Goal: Find specific page/section: Find specific page/section

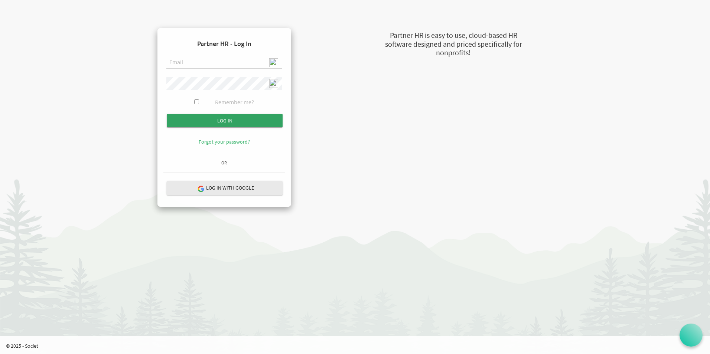
type input "admin@stepind.org"
click at [228, 120] on input "submit" at bounding box center [225, 120] width 116 height 13
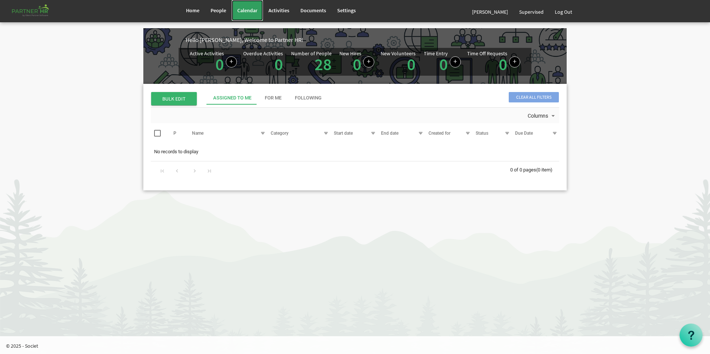
click at [247, 14] on link "Calendar" at bounding box center [247, 10] width 31 height 21
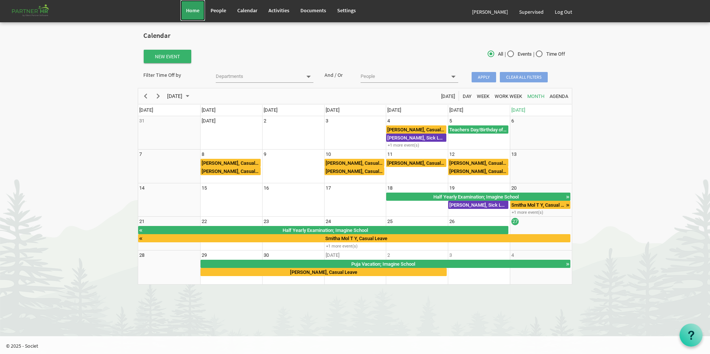
click at [184, 11] on link "Home" at bounding box center [192, 10] width 24 height 21
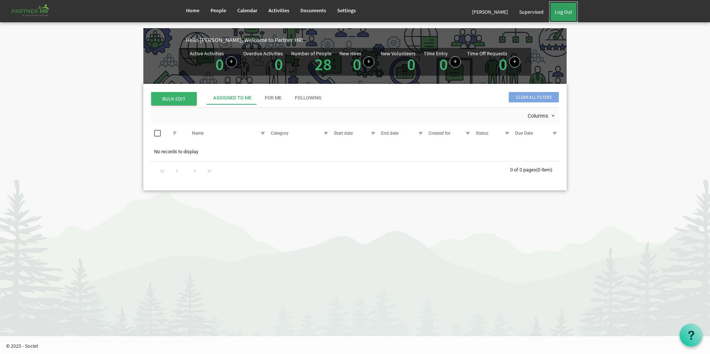
click at [563, 14] on link "Log Out" at bounding box center [563, 11] width 29 height 21
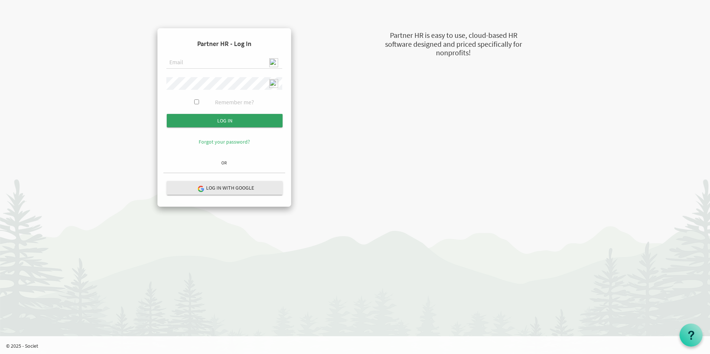
type input "admin@stepind.org"
click at [238, 117] on input "Log in" at bounding box center [225, 120] width 116 height 13
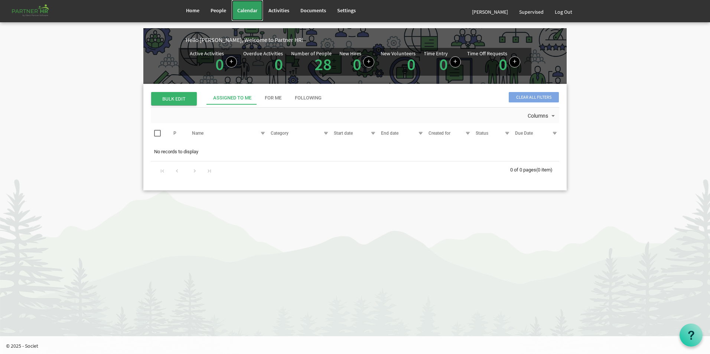
click at [237, 9] on span "Calendar" at bounding box center [247, 10] width 20 height 7
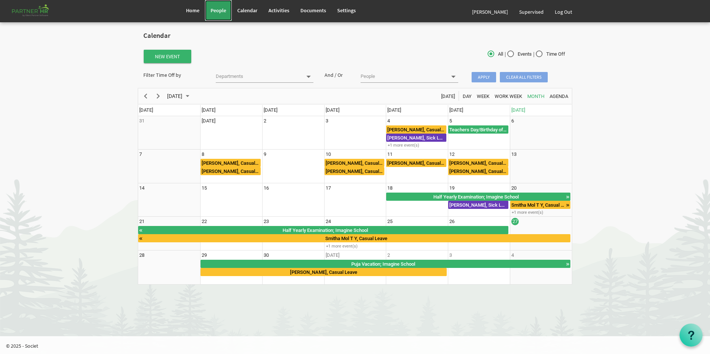
click at [217, 7] on link "People" at bounding box center [218, 10] width 27 height 21
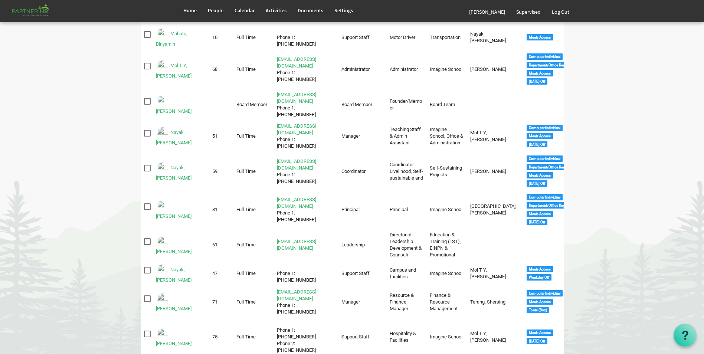
scroll to position [445, 0]
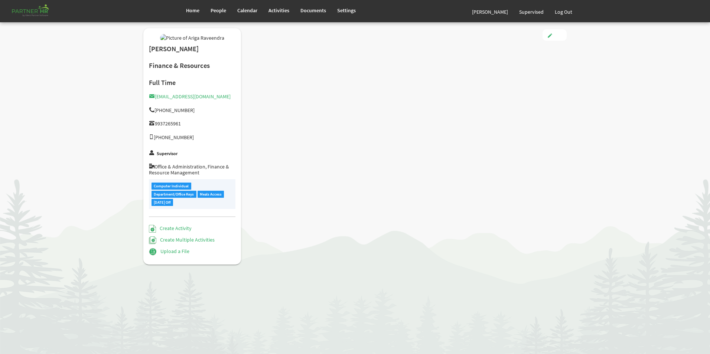
type input "Full Time"
type input "Coordinator"
type input "Abhijit Nayak"
type input "10/4/2022"
type input "Male"
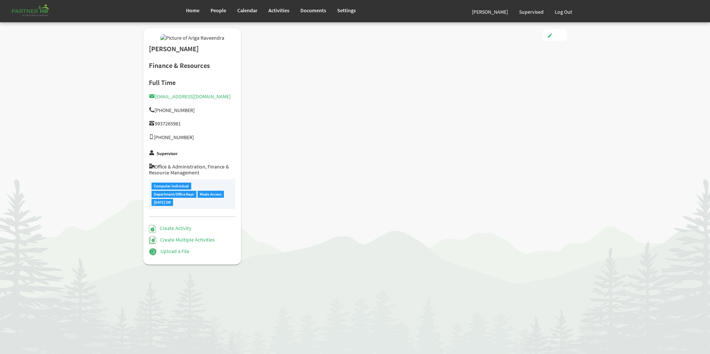
type input "11/16/1983"
checkbox input "true"
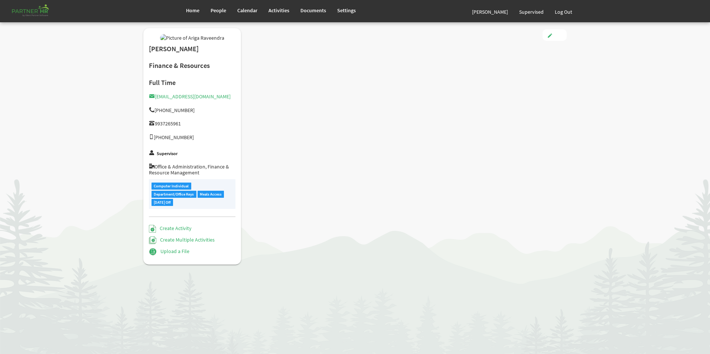
checkbox input "true"
type input "3.00"
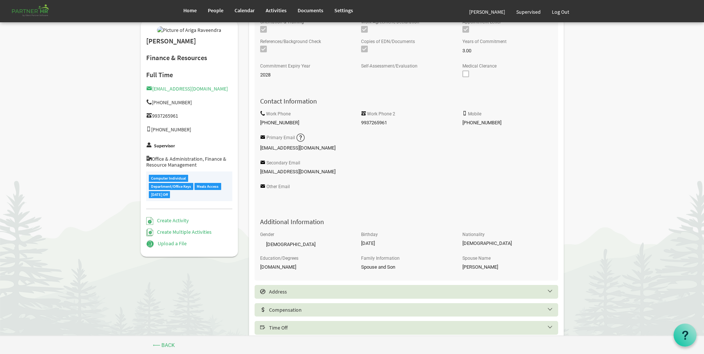
scroll to position [260, 0]
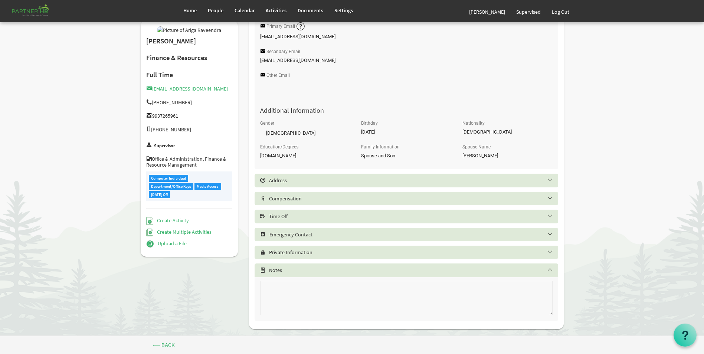
click at [320, 213] on h5 "Time Off" at bounding box center [412, 216] width 304 height 6
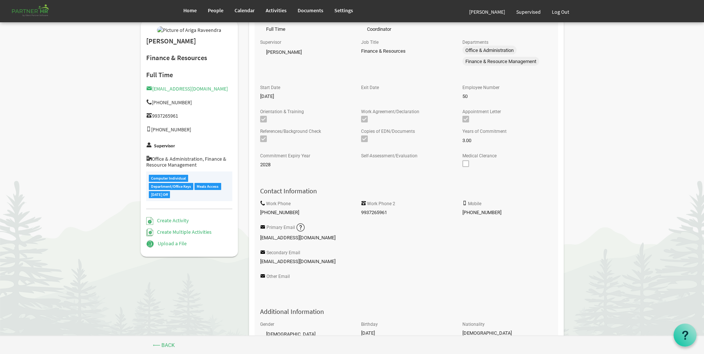
scroll to position [0, 0]
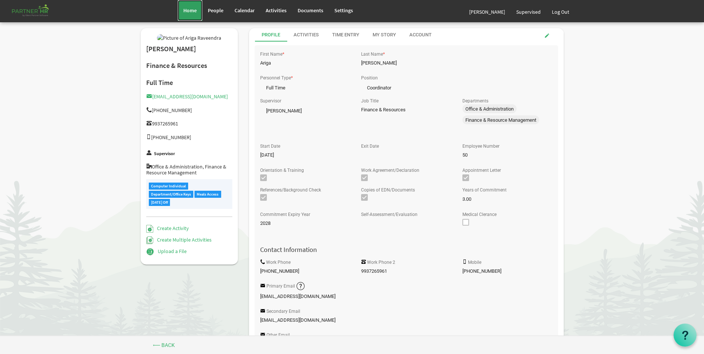
click at [189, 8] on span "Home" at bounding box center [189, 10] width 13 height 7
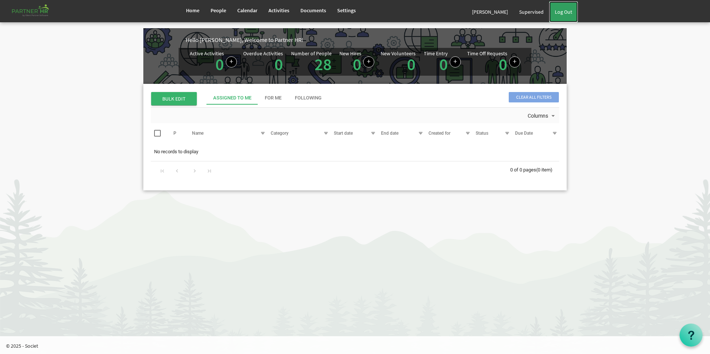
click at [560, 16] on link "Log Out" at bounding box center [563, 11] width 29 height 21
